Goal: Task Accomplishment & Management: Manage account settings

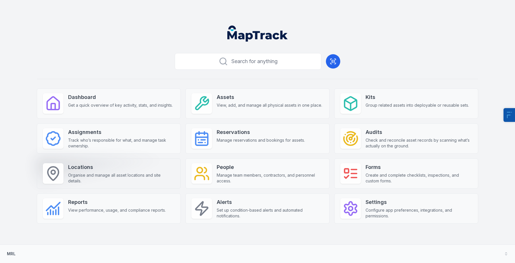
click at [101, 171] on strong "Locations" at bounding box center [121, 167] width 107 height 8
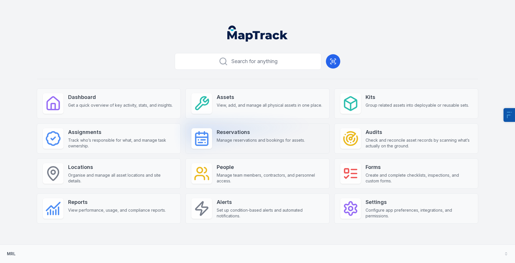
click at [225, 133] on strong "Reservations" at bounding box center [261, 132] width 88 height 8
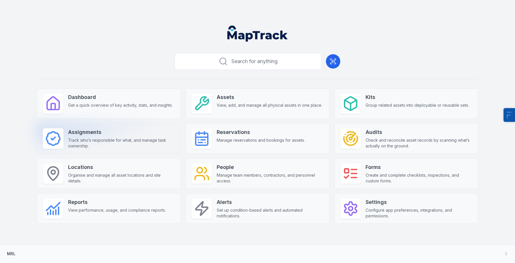
click at [152, 135] on strong "Assignments" at bounding box center [121, 132] width 107 height 8
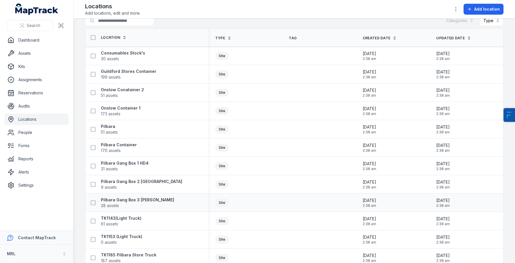
scroll to position [11, 0]
click at [24, 184] on link "Settings" at bounding box center [37, 185] width 64 height 11
click at [31, 51] on link "Assets" at bounding box center [37, 53] width 64 height 11
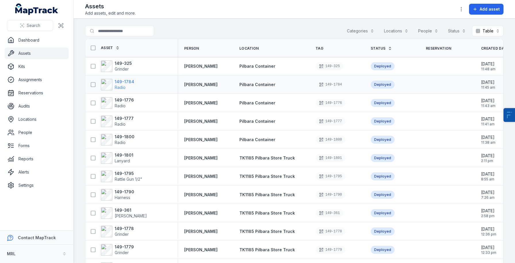
click at [119, 80] on strong "149-1784" at bounding box center [125, 82] width 20 height 6
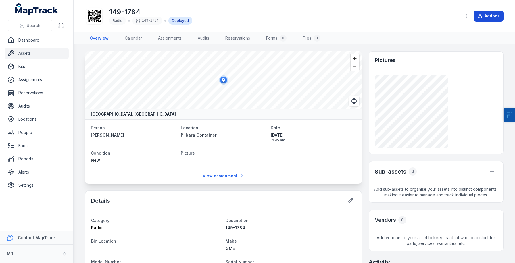
click at [489, 16] on button "Actions" at bounding box center [489, 16] width 30 height 11
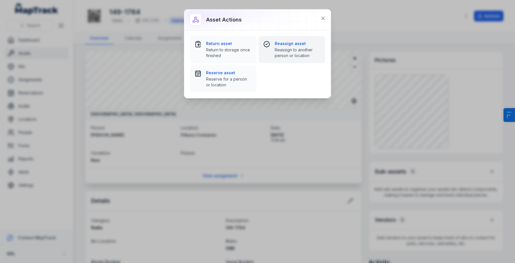
click at [283, 47] on span "Reassign to another person or location" at bounding box center [298, 52] width 46 height 11
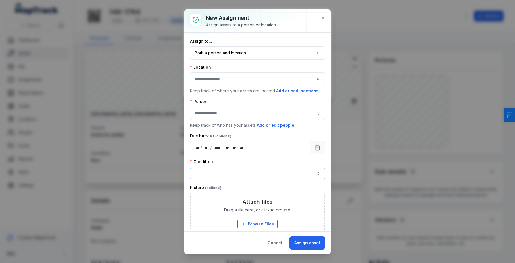
click at [263, 174] on button "button" at bounding box center [257, 173] width 135 height 13
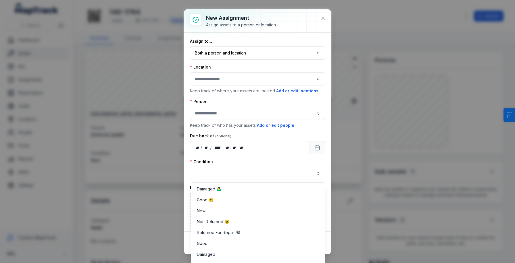
click at [281, 135] on div "Assign to... Both a person and location **** Location Keep track of where your …" at bounding box center [257, 136] width 135 height 196
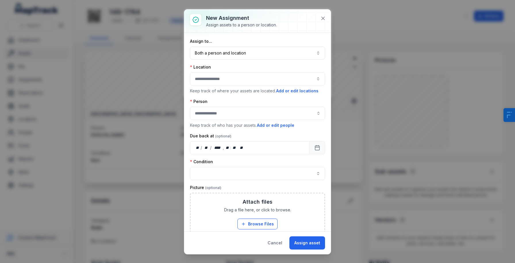
click at [321, 13] on div at bounding box center [257, 20] width 146 height 23
click at [321, 18] on icon at bounding box center [323, 19] width 6 height 6
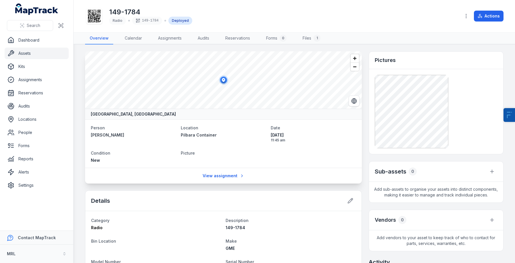
click at [31, 52] on link "Assets" at bounding box center [37, 53] width 64 height 11
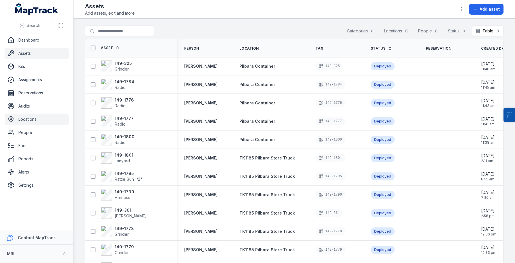
click at [29, 116] on link "Locations" at bounding box center [37, 119] width 64 height 11
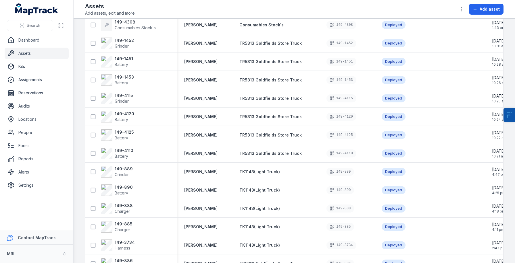
scroll to position [2779, 0]
click at [126, 97] on strong "149-4115" at bounding box center [124, 96] width 18 height 6
click at [121, 112] on strong "149-4120" at bounding box center [125, 115] width 20 height 6
click at [117, 130] on strong "149-4125" at bounding box center [124, 133] width 19 height 6
click at [121, 153] on strong "149-4110" at bounding box center [124, 151] width 19 height 6
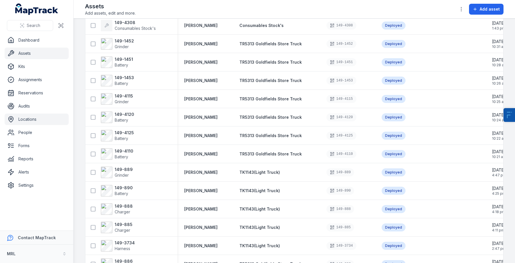
click at [22, 118] on link "Locations" at bounding box center [37, 119] width 64 height 11
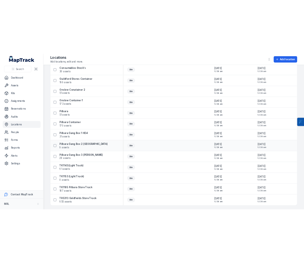
scroll to position [36, 0]
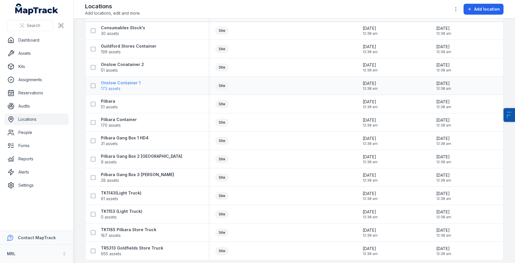
click at [117, 82] on strong "Onslow Container 1" at bounding box center [121, 83] width 40 height 6
click at [128, 67] on span "51 assets" at bounding box center [122, 70] width 43 height 6
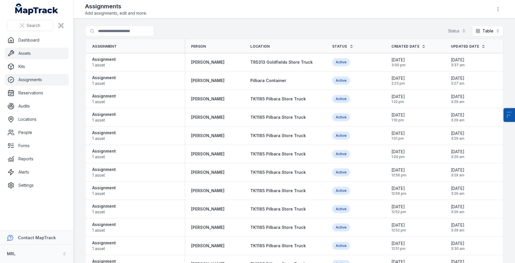
click at [22, 53] on link "Assets" at bounding box center [37, 53] width 64 height 11
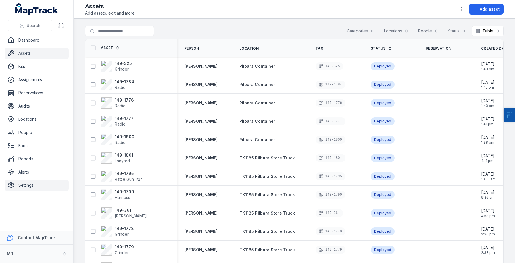
click at [19, 186] on link "Settings" at bounding box center [37, 185] width 64 height 11
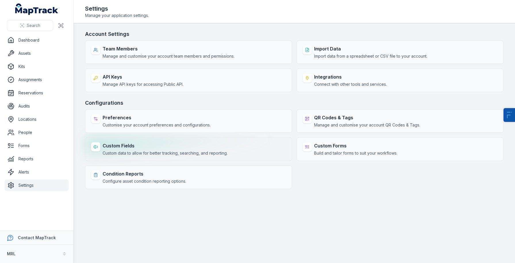
click at [114, 146] on strong "Custom Fields" at bounding box center [165, 145] width 125 height 7
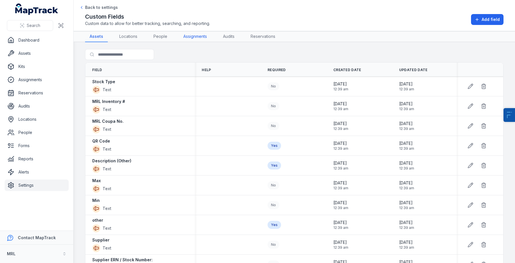
click at [193, 31] on link "Assignments" at bounding box center [195, 36] width 33 height 11
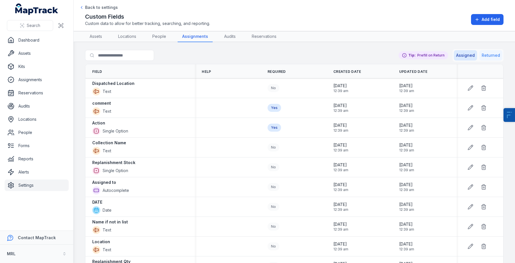
click at [488, 58] on button "Returned" at bounding box center [490, 55] width 23 height 10
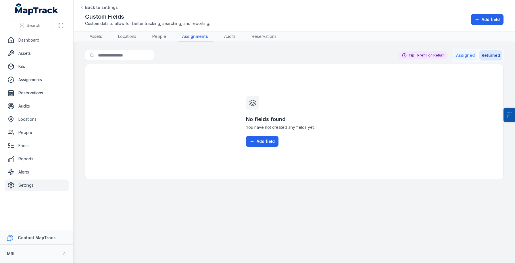
click at [468, 59] on button "Assigned" at bounding box center [464, 55] width 23 height 10
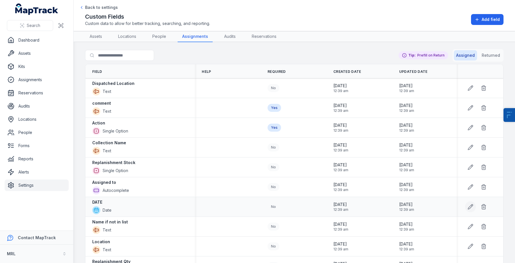
click at [470, 208] on icon at bounding box center [469, 207] width 5 height 5
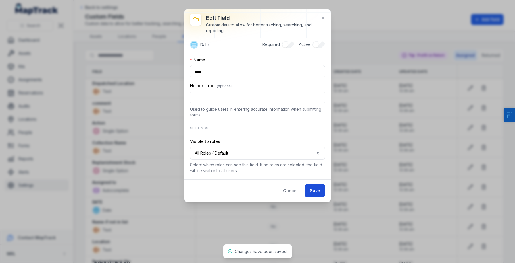
click at [314, 195] on button "Save" at bounding box center [315, 190] width 20 height 13
